Goal: Check status: Check status

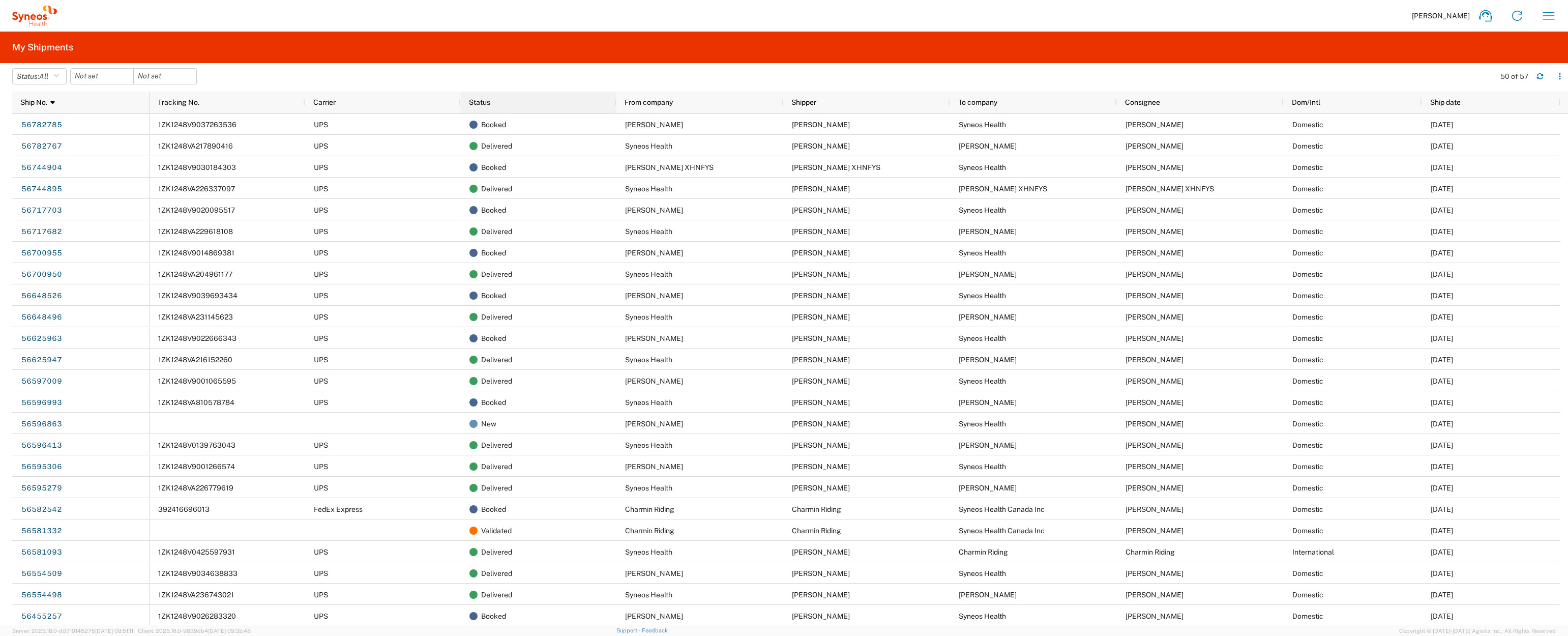
click at [532, 105] on div "Status" at bounding box center [541, 102] width 143 height 16
click at [510, 109] on div "Status 1" at bounding box center [541, 102] width 143 height 16
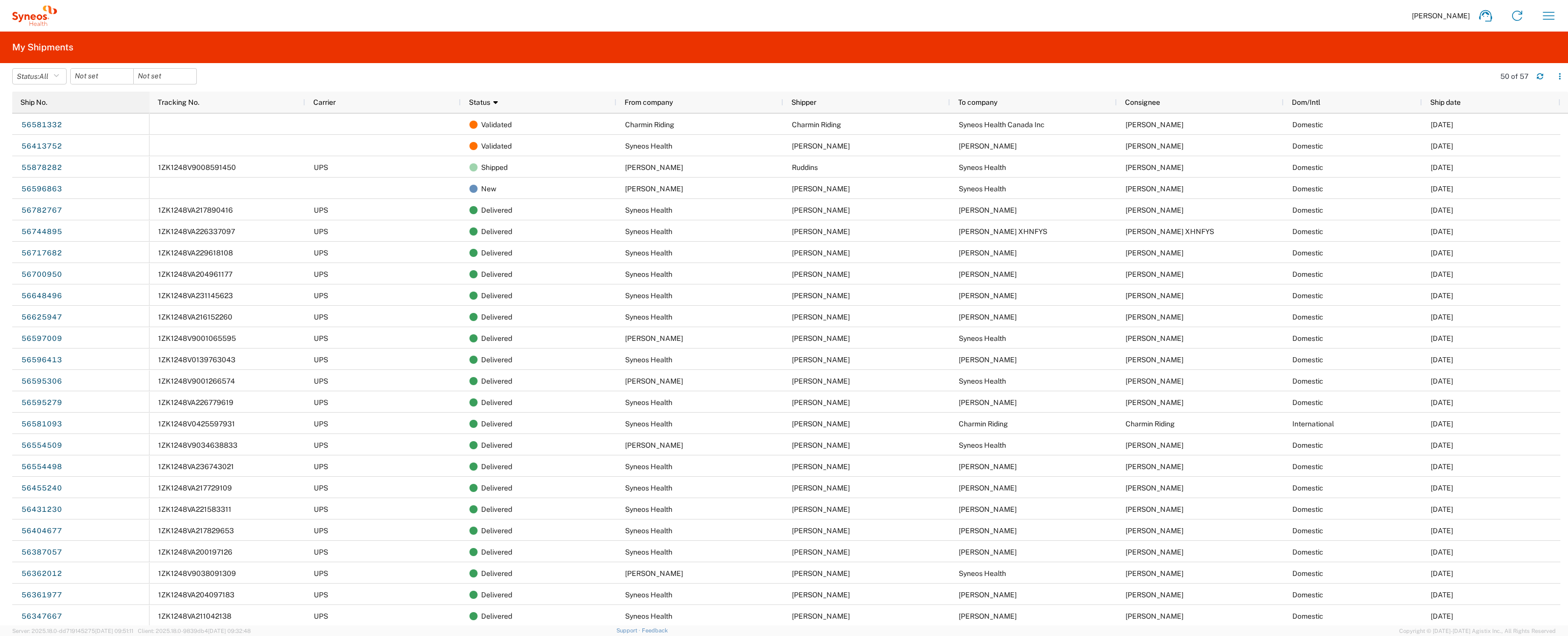
click at [102, 108] on div "Ship No." at bounding box center [82, 102] width 125 height 16
click at [86, 107] on div "Ship No. 1" at bounding box center [82, 102] width 125 height 16
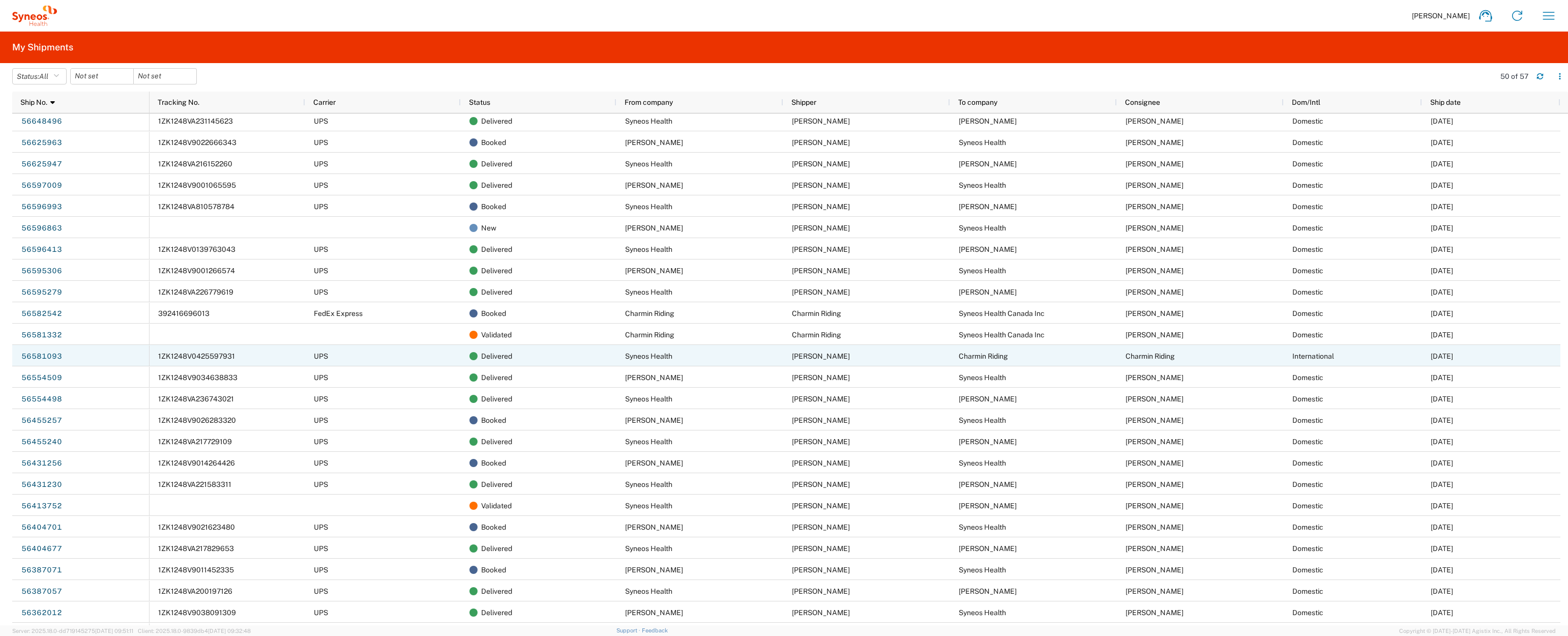
scroll to position [206, 0]
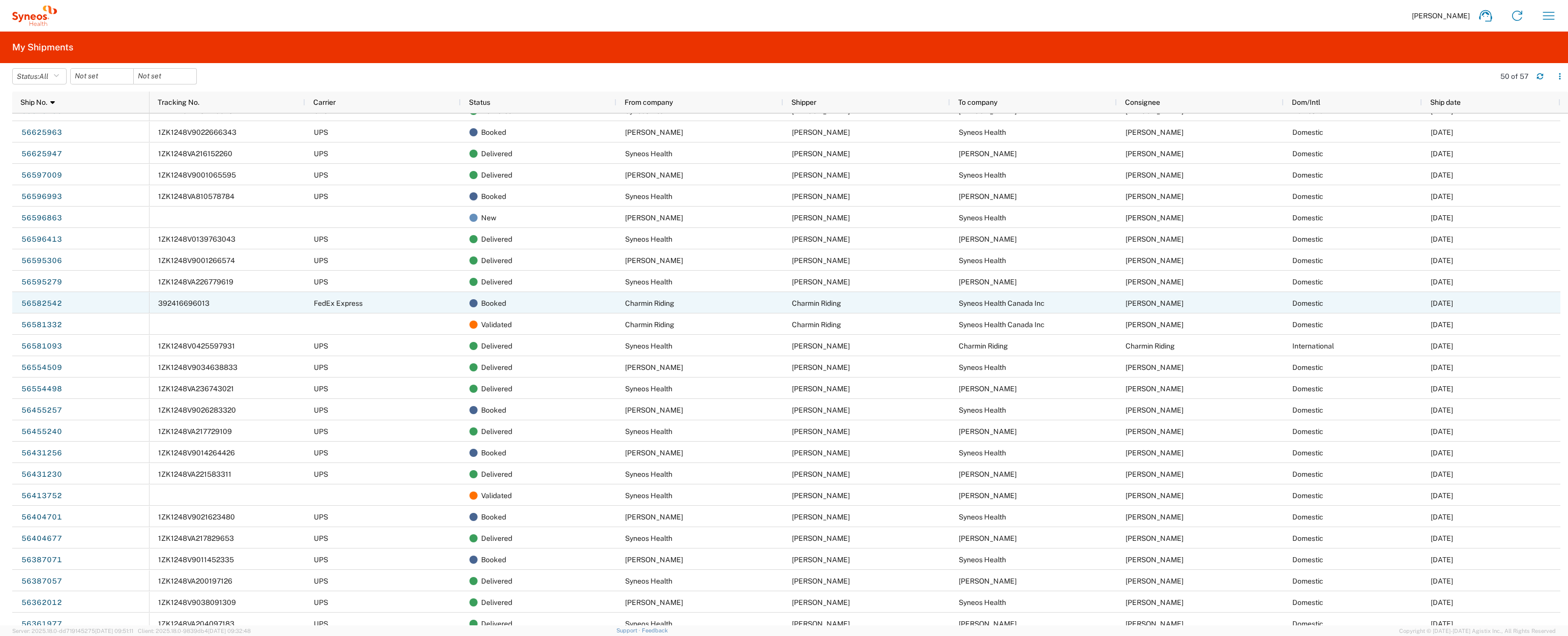
click at [181, 306] on span "392416696013" at bounding box center [184, 303] width 52 height 8
